Goal: Information Seeking & Learning: Find specific fact

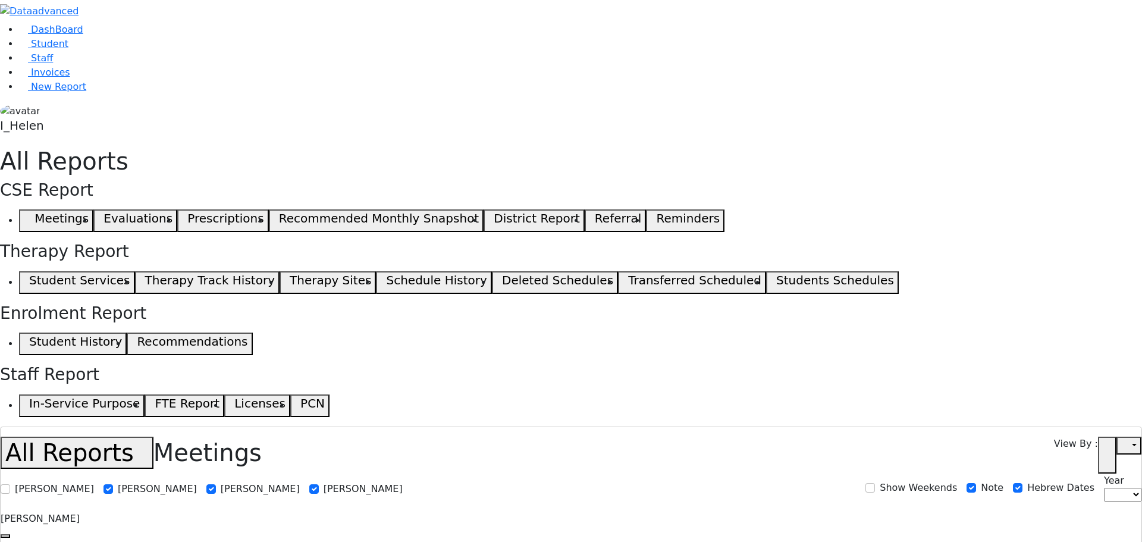
select select
click at [54, 49] on span "Student" at bounding box center [49, 43] width 37 height 11
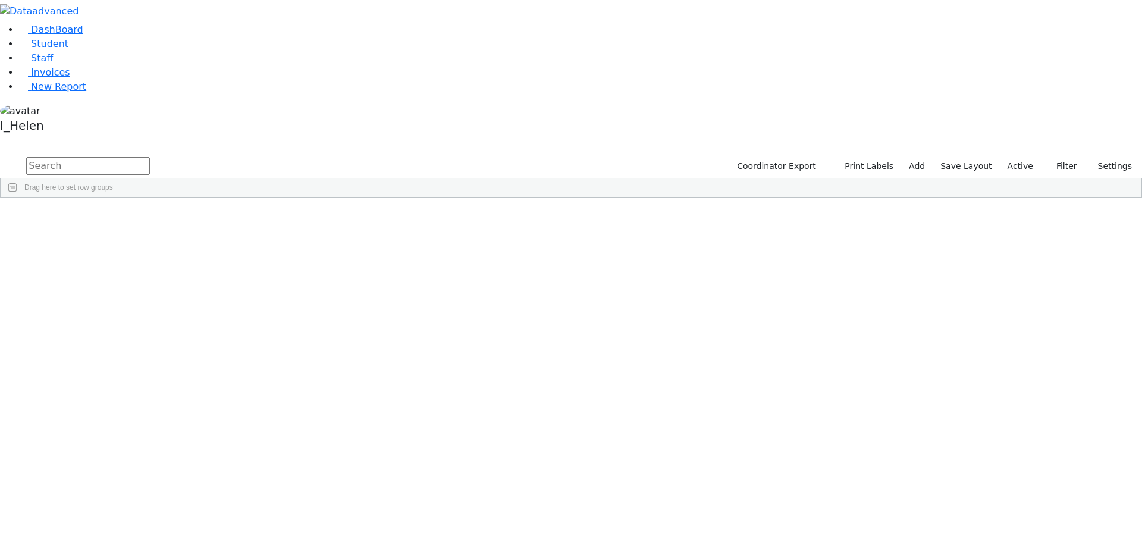
click at [150, 157] on input "text" at bounding box center [88, 166] width 124 height 18
type input "[PERSON_NAME]"
click at [0, 155] on button "submit" at bounding box center [11, 166] width 23 height 23
click at [1046, 162] on icon "button" at bounding box center [1050, 166] width 8 height 8
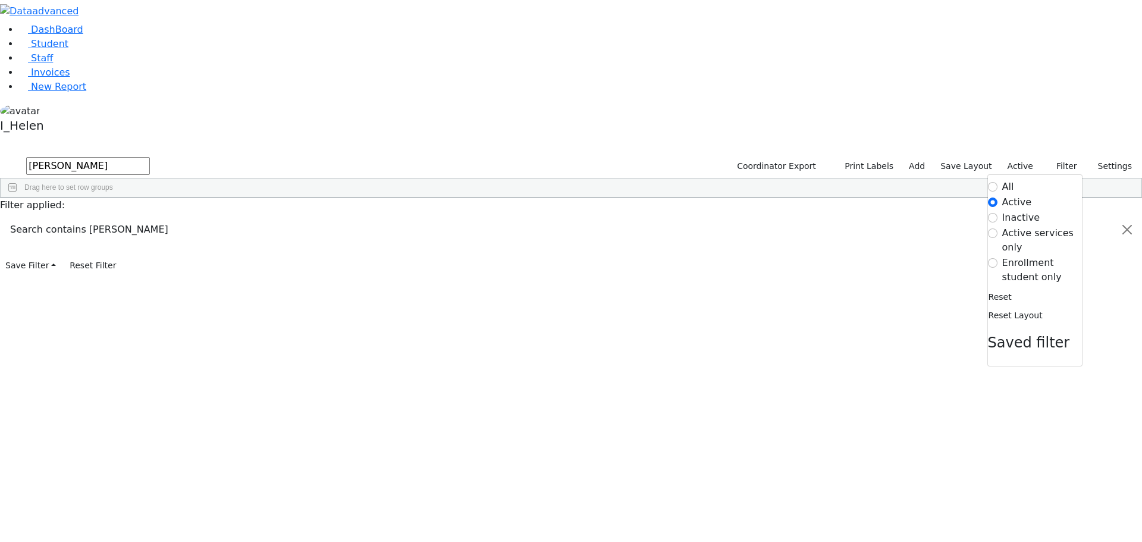
click at [1015, 256] on label "Enrollment student only" at bounding box center [1042, 270] width 80 height 29
click at [998, 258] on input "Enrollment student only" at bounding box center [993, 263] width 10 height 10
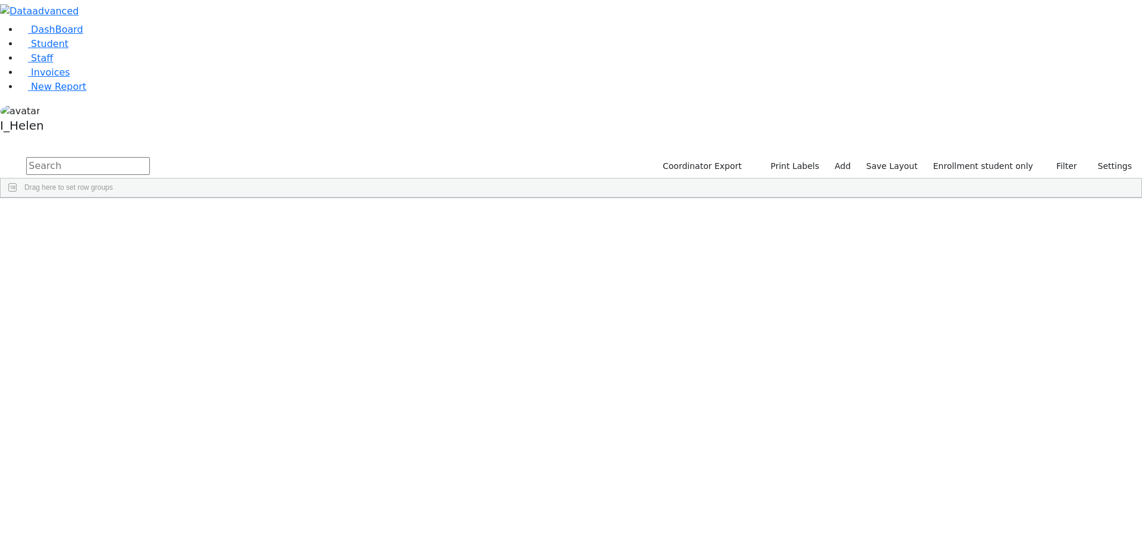
click at [150, 157] on input "text" at bounding box center [88, 166] width 124 height 18
type input "bikel"
click at [137, 234] on div "Bikel" at bounding box center [102, 242] width 70 height 17
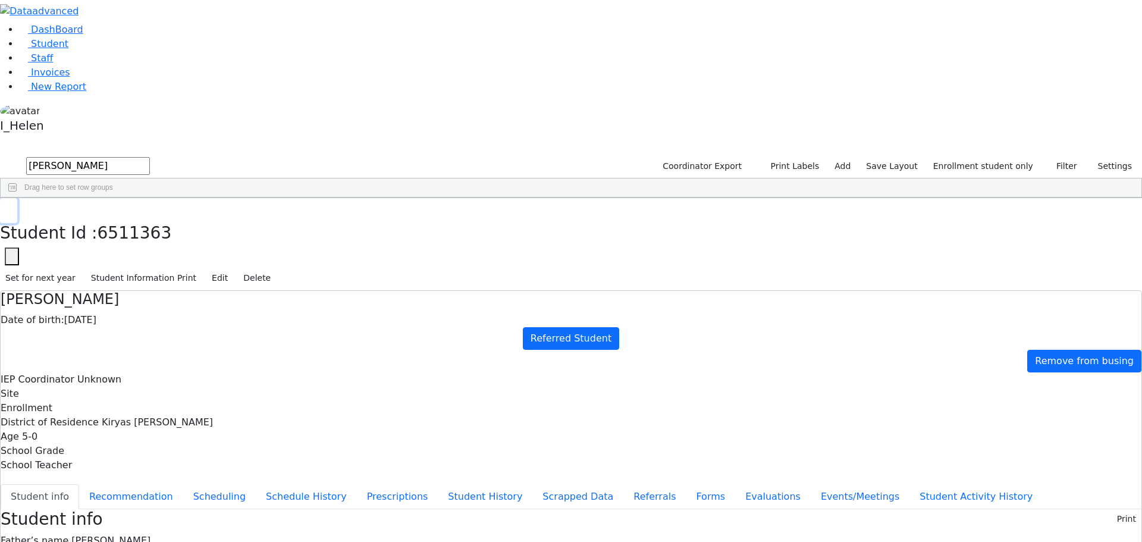
click at [17, 198] on button "button" at bounding box center [8, 210] width 17 height 25
click at [44, 92] on span "New Report" at bounding box center [58, 86] width 55 height 11
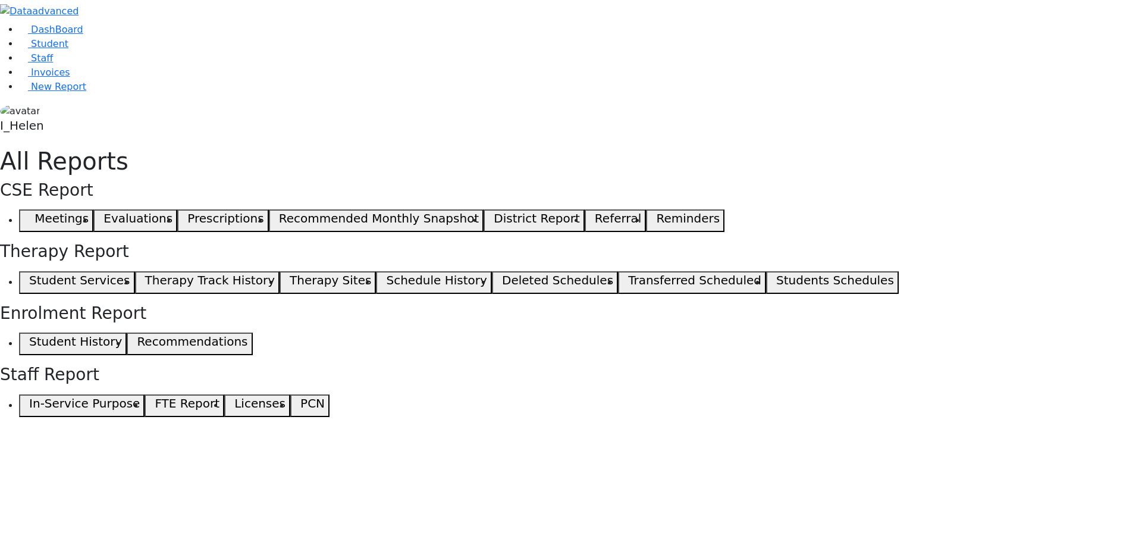
click at [29, 214] on span "button" at bounding box center [26, 221] width 5 height 14
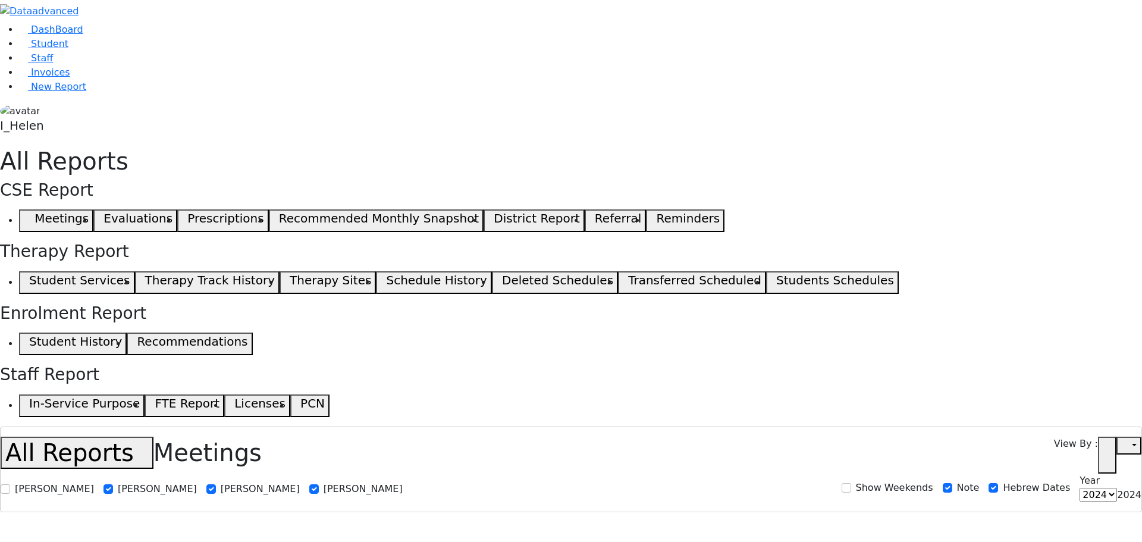
select select
click at [37, 64] on span "Staff" at bounding box center [42, 57] width 22 height 11
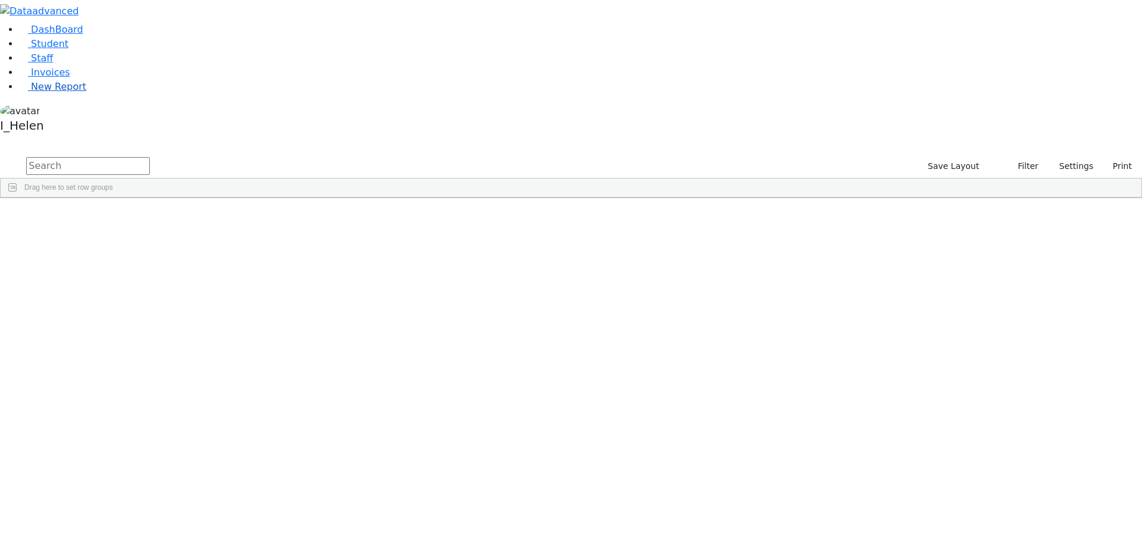
click at [35, 92] on span "New Report" at bounding box center [58, 86] width 55 height 11
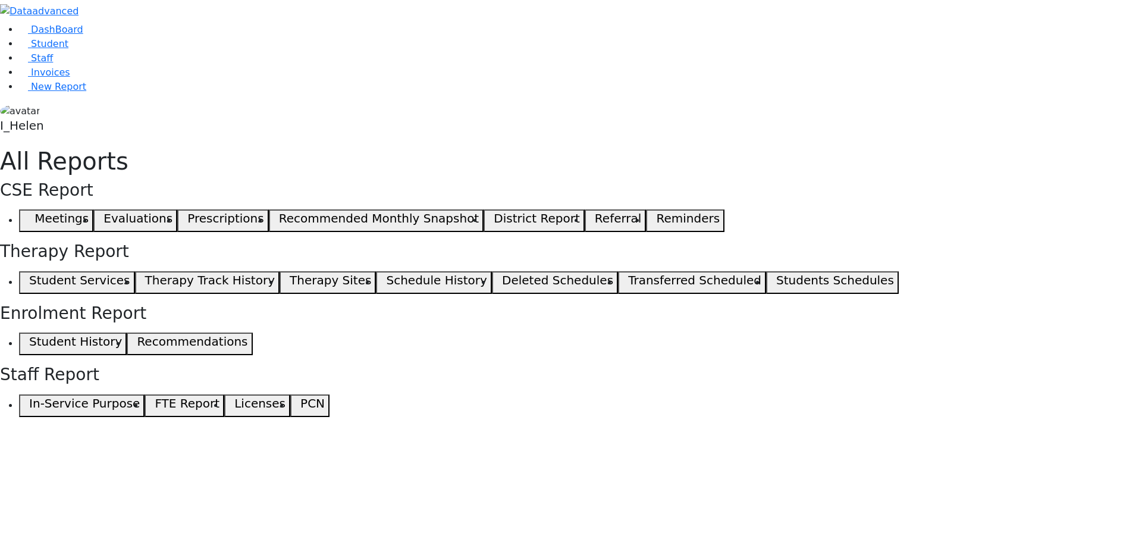
click at [29, 214] on span "button" at bounding box center [26, 221] width 5 height 14
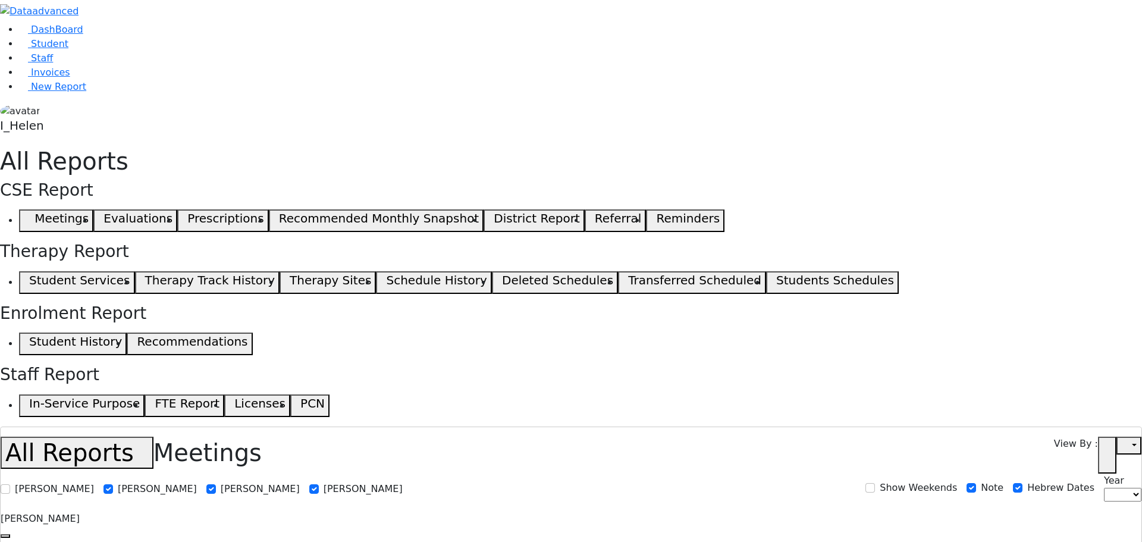
drag, startPoint x: 1034, startPoint y: 348, endPoint x: 1102, endPoint y: 422, distance: 100.2
drag, startPoint x: 1040, startPoint y: 352, endPoint x: 1099, endPoint y: 406, distance: 80.4
drag, startPoint x: 1010, startPoint y: 350, endPoint x: 1086, endPoint y: 420, distance: 102.7
select select
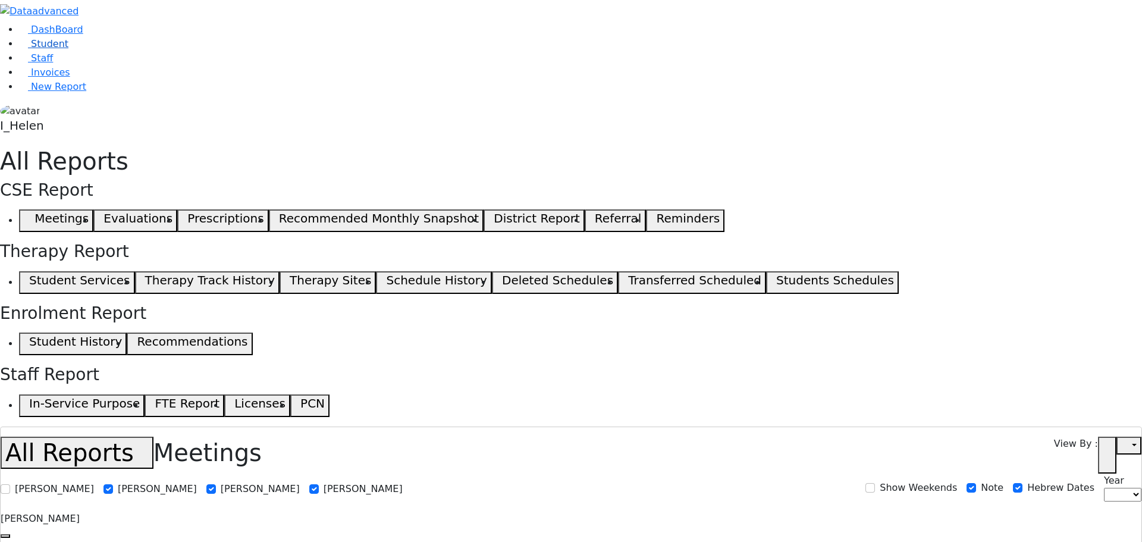
click at [46, 49] on link "Student" at bounding box center [43, 43] width 49 height 11
